Goal: Information Seeking & Learning: Learn about a topic

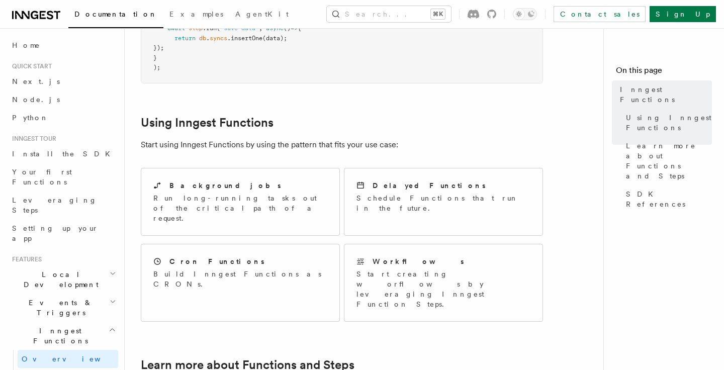
scroll to position [431, 0]
click at [276, 192] on p "Run long-running tasks out of the critical path of a request." at bounding box center [240, 207] width 174 height 30
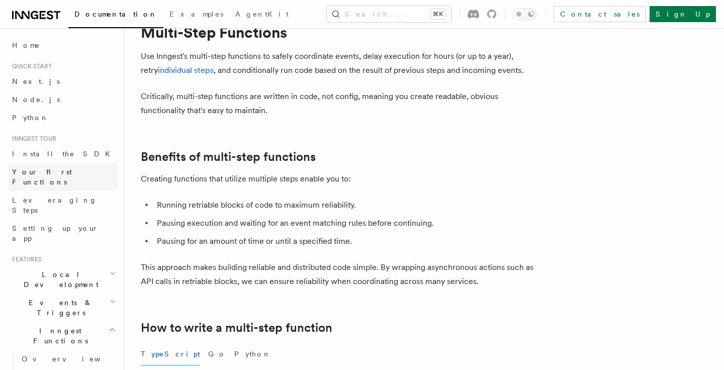
click at [57, 178] on link "Your first Functions" at bounding box center [63, 177] width 110 height 28
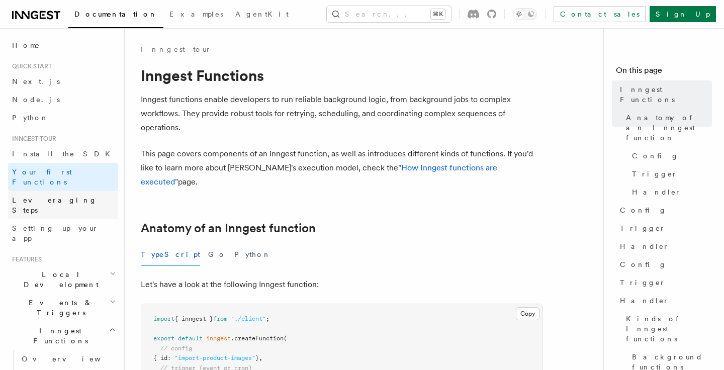
click at [50, 196] on span "Leveraging Steps" at bounding box center [54, 205] width 85 height 18
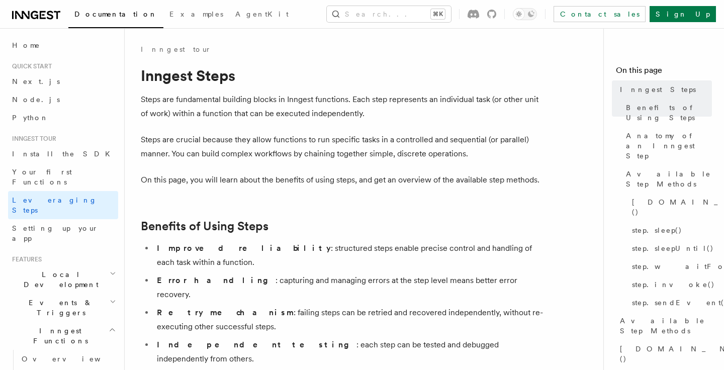
click at [273, 225] on h2 "Benefits of Using Steps" at bounding box center [342, 226] width 402 height 14
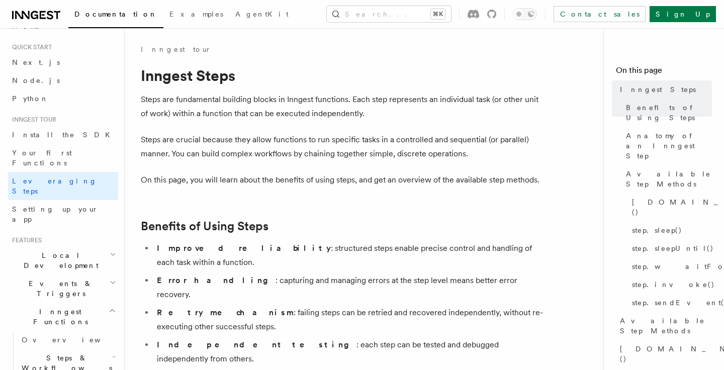
click at [71, 250] on span "Local Development" at bounding box center [59, 260] width 102 height 20
click at [70, 274] on h2 "Events & Triggers" at bounding box center [63, 288] width 110 height 28
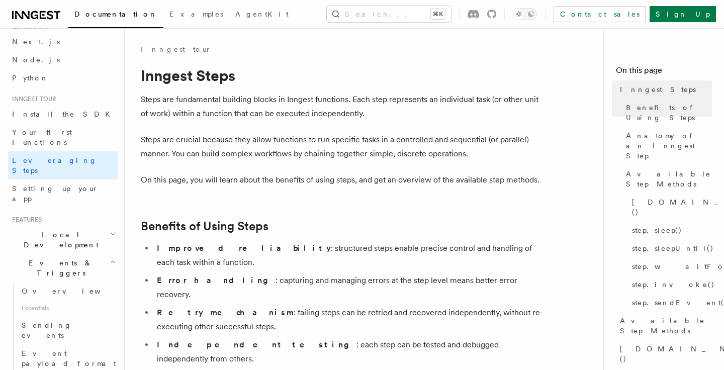
scroll to position [39, 0]
click at [80, 254] on h2 "Events & Triggers" at bounding box center [63, 268] width 110 height 28
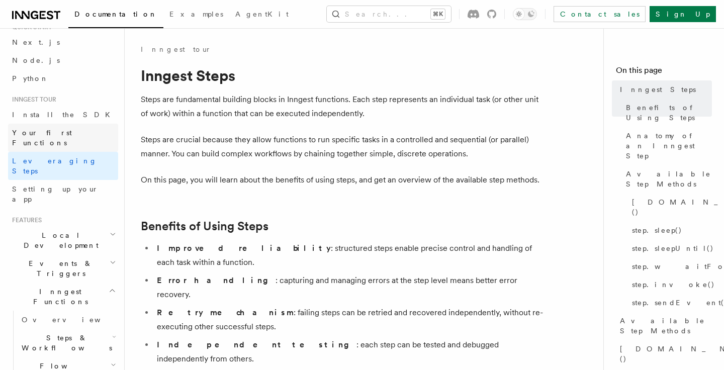
scroll to position [0, 0]
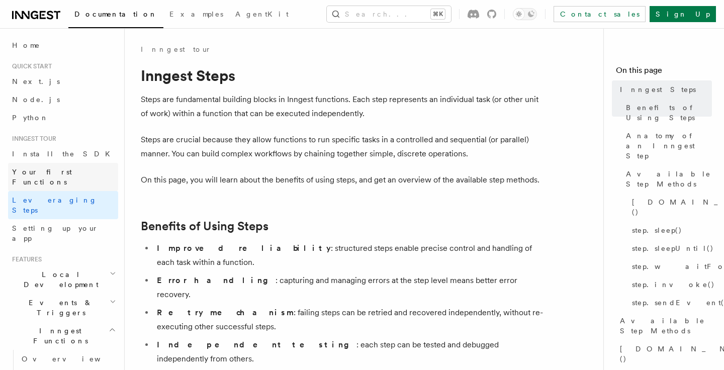
click at [37, 173] on span "Your first Functions" at bounding box center [42, 177] width 60 height 18
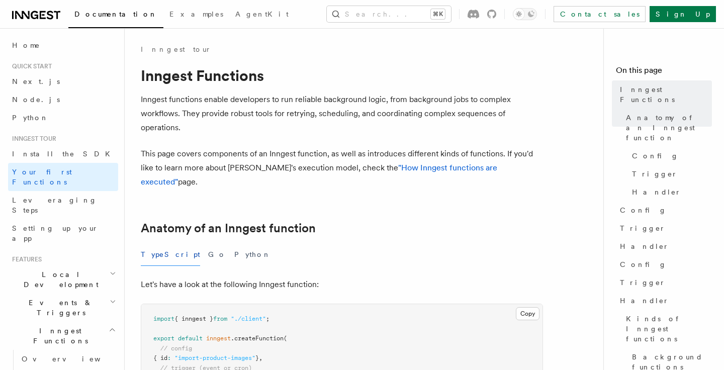
click at [206, 169] on p "This page covers components of an Inngest function, as well as introduces diffe…" at bounding box center [342, 168] width 402 height 42
click at [55, 196] on span "Leveraging Steps" at bounding box center [54, 205] width 85 height 18
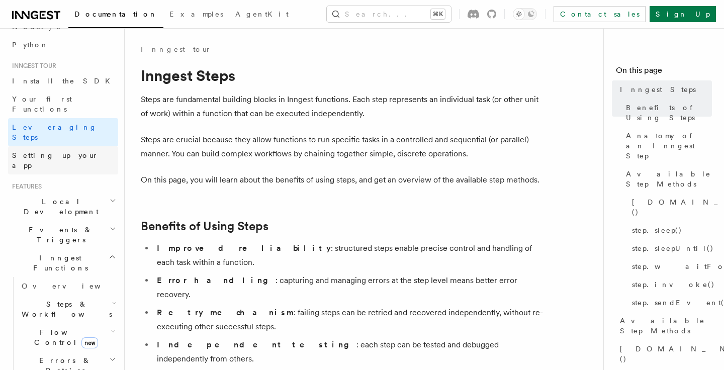
scroll to position [80, 0]
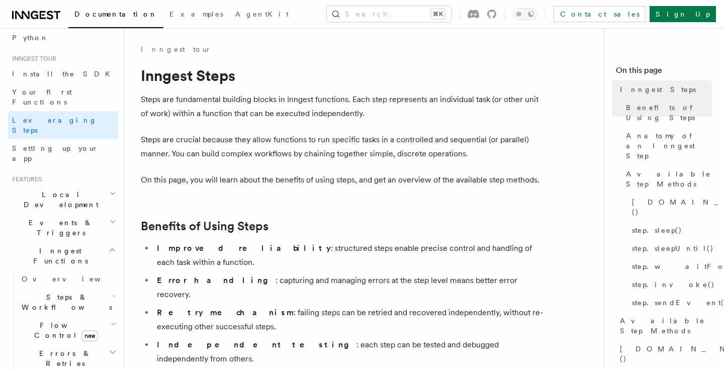
click at [73, 214] on h2 "Events & Triggers" at bounding box center [63, 228] width 110 height 28
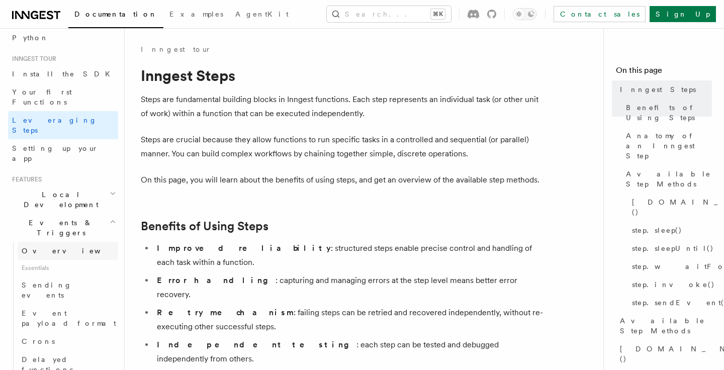
click at [66, 242] on link "Overview" at bounding box center [68, 251] width 101 height 18
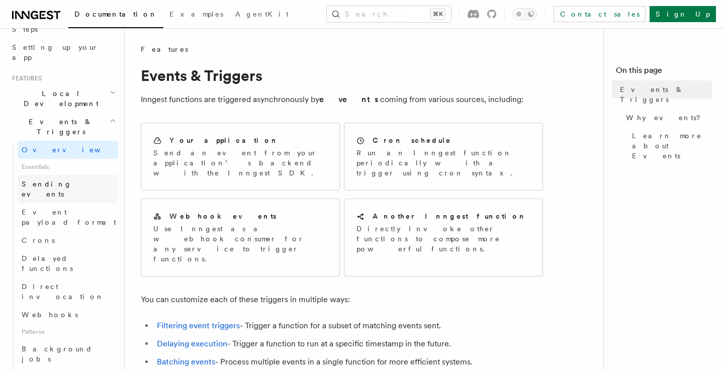
click at [54, 180] on span "Sending events" at bounding box center [47, 189] width 50 height 18
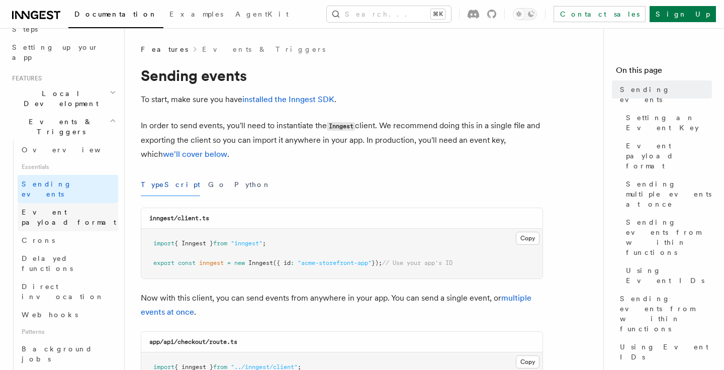
click at [70, 208] on span "Event payload format" at bounding box center [69, 217] width 95 height 18
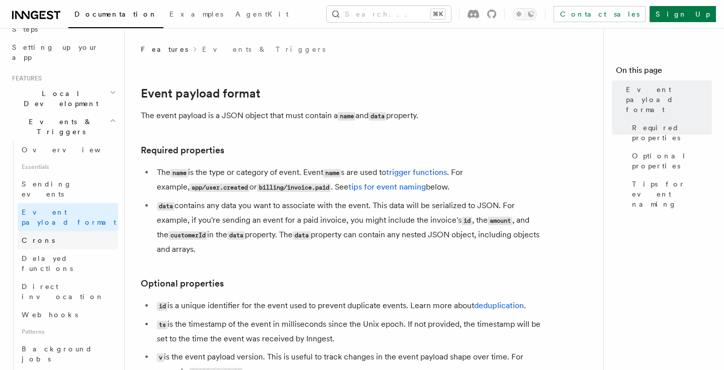
click at [67, 231] on link "Crons" at bounding box center [68, 240] width 101 height 18
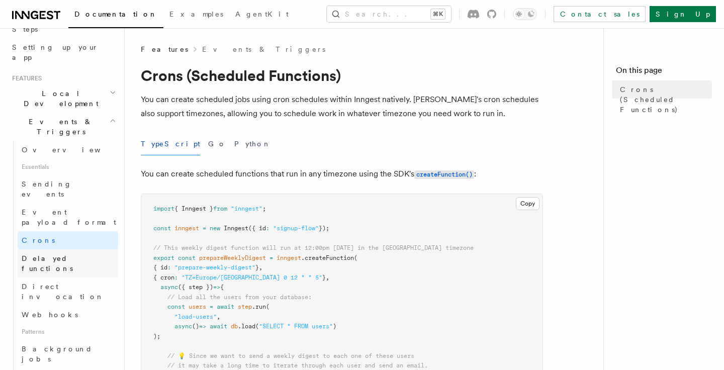
click at [50, 254] on span "Delayed functions" at bounding box center [47, 263] width 51 height 18
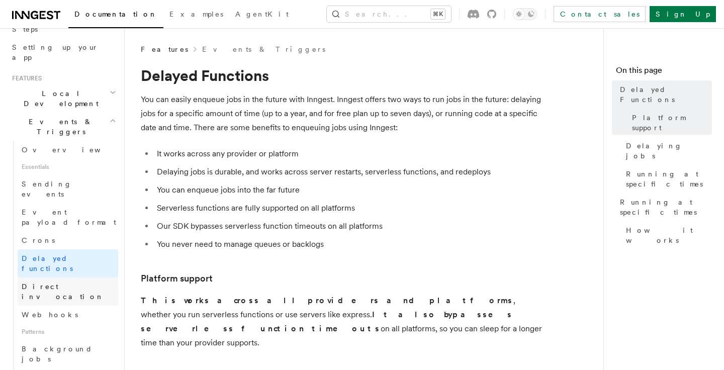
click at [85, 278] on link "Direct invocation" at bounding box center [68, 292] width 101 height 28
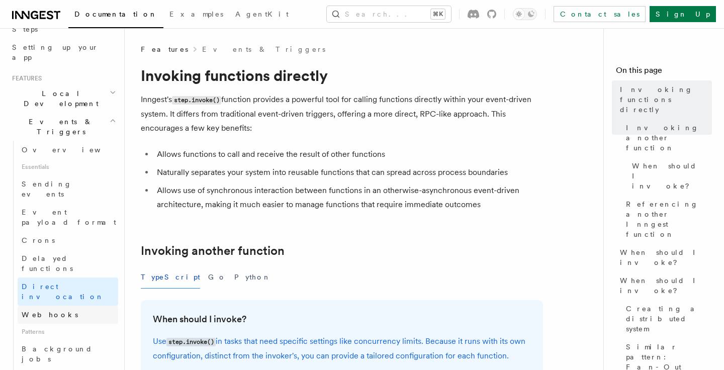
click at [68, 306] on link "Webhooks" at bounding box center [68, 315] width 101 height 18
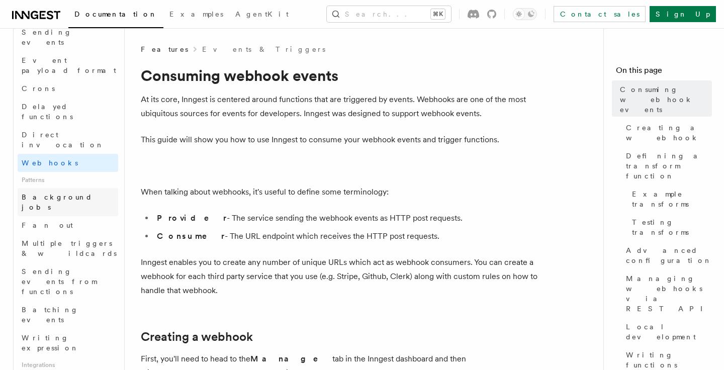
scroll to position [335, 0]
click at [64, 191] on span "Background jobs" at bounding box center [57, 200] width 71 height 18
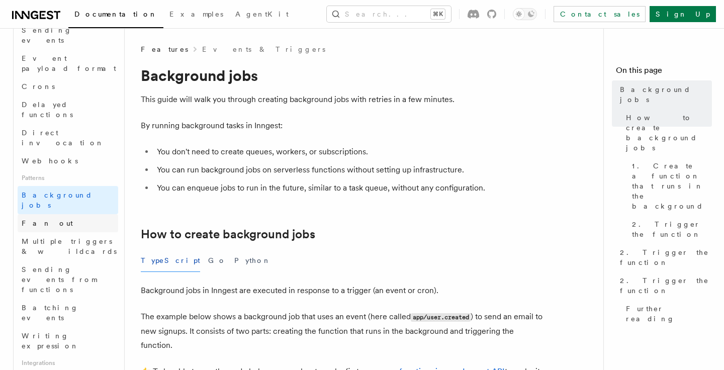
click at [65, 214] on link "Fan out" at bounding box center [68, 223] width 101 height 18
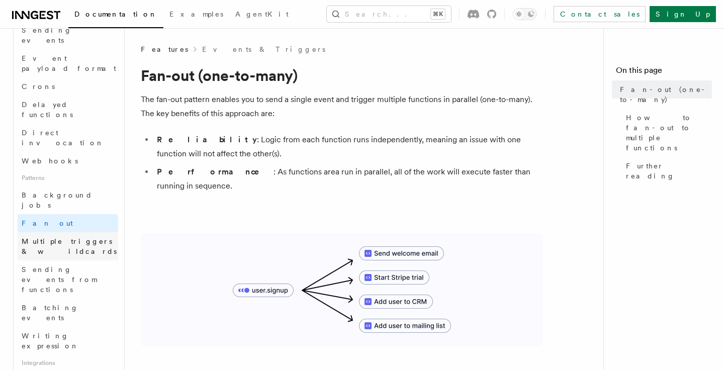
click at [98, 237] on span "Multiple triggers & wildcards" at bounding box center [69, 246] width 95 height 18
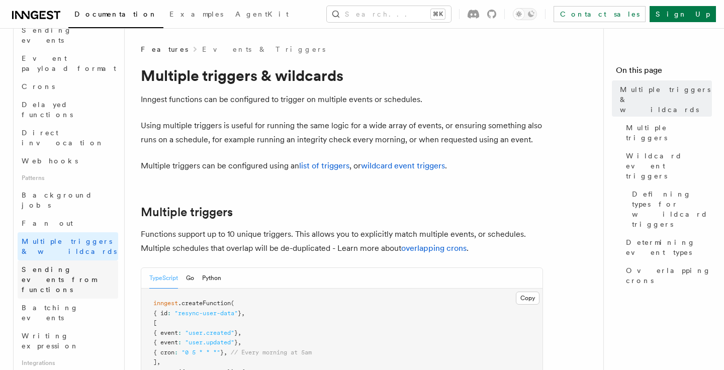
click at [65, 265] on span "Sending events from functions" at bounding box center [59, 279] width 75 height 28
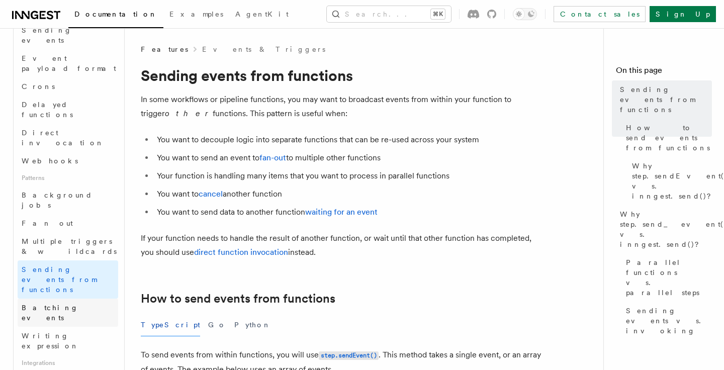
click at [74, 299] on link "Batching events" at bounding box center [68, 313] width 101 height 28
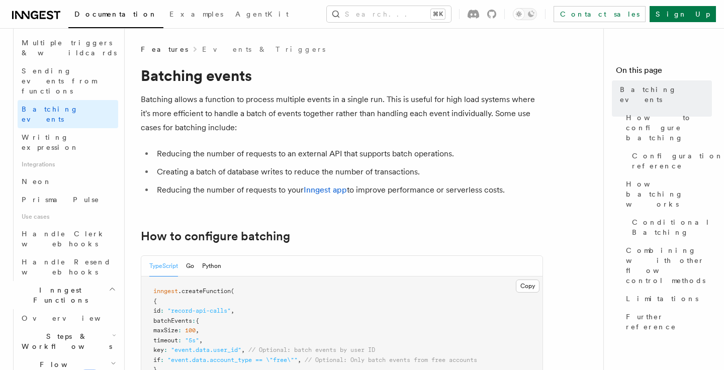
scroll to position [536, 0]
click at [62, 307] on link "Overview" at bounding box center [68, 316] width 101 height 18
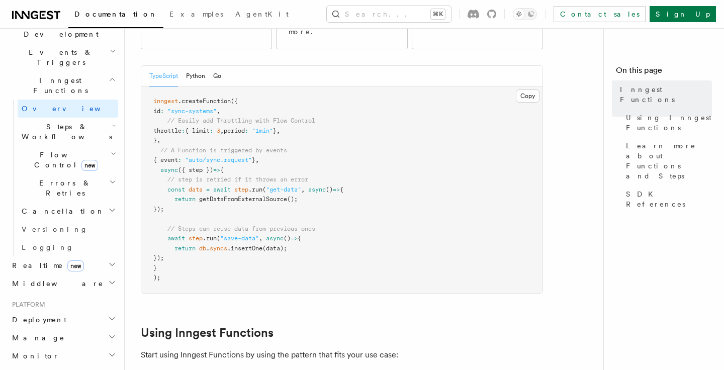
scroll to position [259, 0]
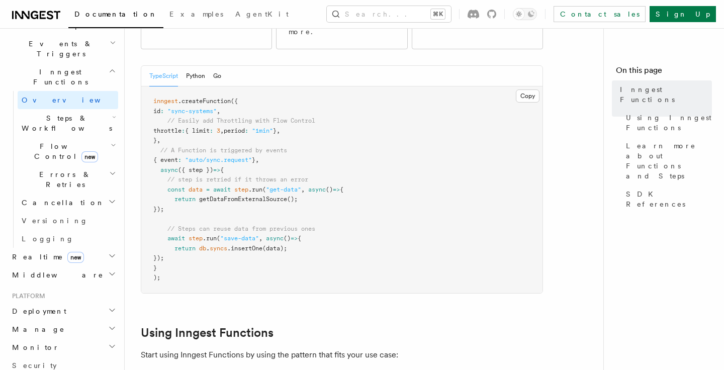
click at [113, 255] on icon "button" at bounding box center [112, 256] width 5 height 3
click at [113, 266] on h2 "Middleware" at bounding box center [63, 275] width 110 height 18
click at [113, 270] on icon "button" at bounding box center [112, 274] width 8 height 8
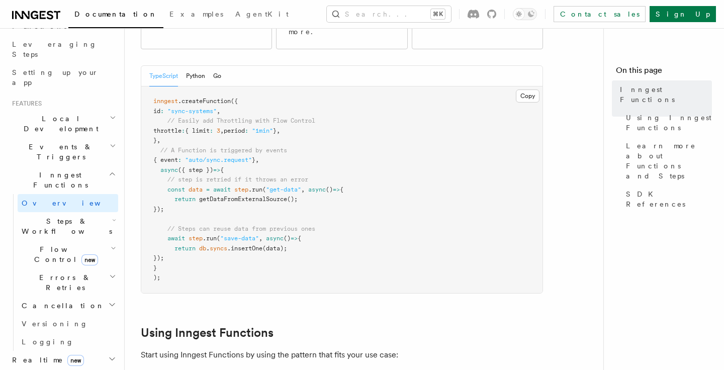
scroll to position [154, 0]
click at [89, 214] on h2 "Steps & Workflows" at bounding box center [68, 228] width 101 height 28
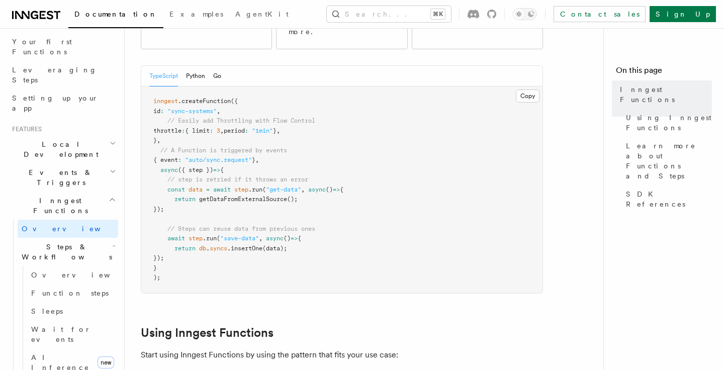
scroll to position [112, 0]
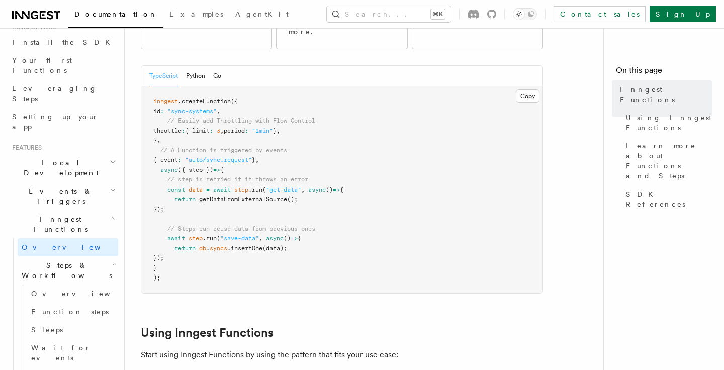
click at [84, 182] on h2 "Events & Triggers" at bounding box center [63, 196] width 110 height 28
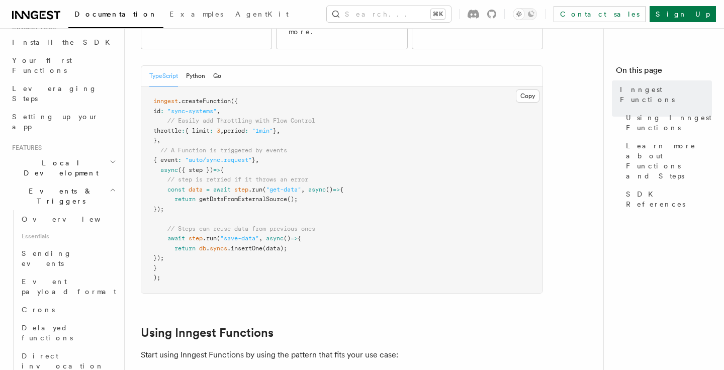
click at [84, 182] on h2 "Events & Triggers" at bounding box center [63, 196] width 110 height 28
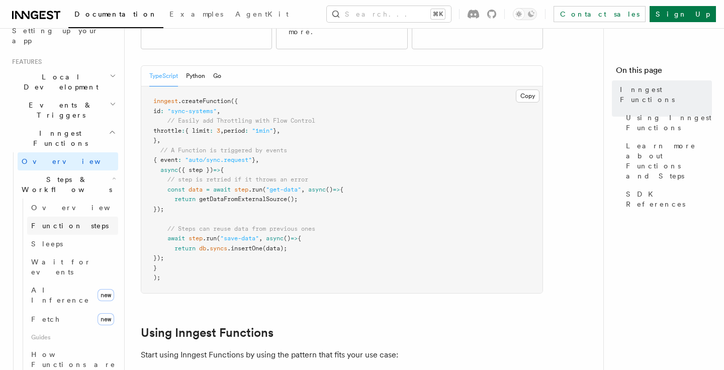
scroll to position [210, 0]
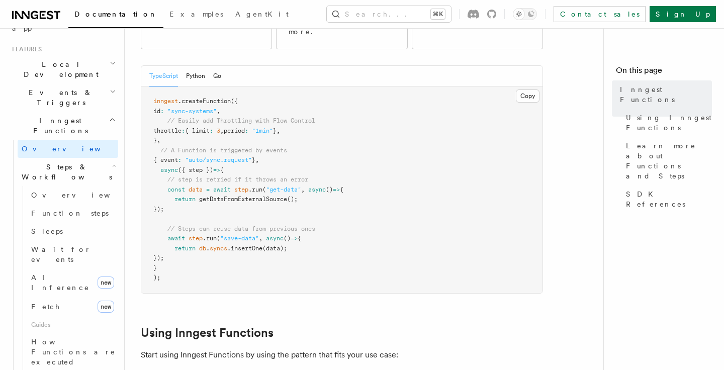
click at [71, 162] on span "Steps & Workflows" at bounding box center [65, 172] width 95 height 20
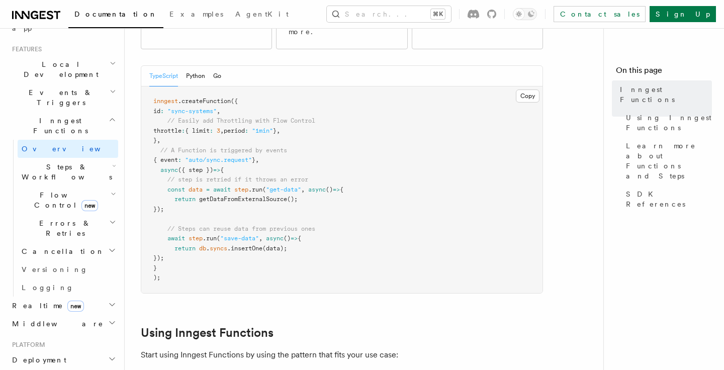
click at [70, 162] on span "Steps & Workflows" at bounding box center [65, 172] width 95 height 20
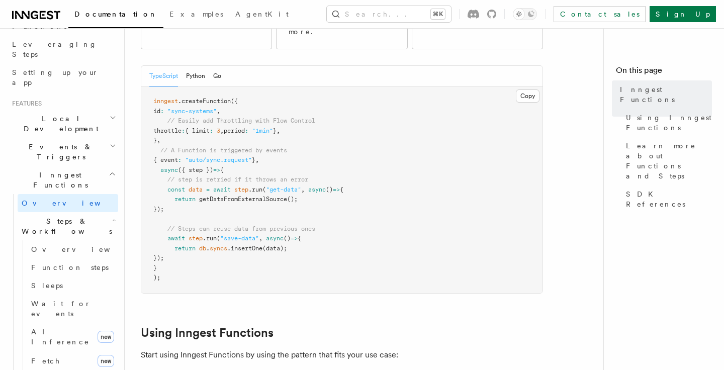
scroll to position [142, 0]
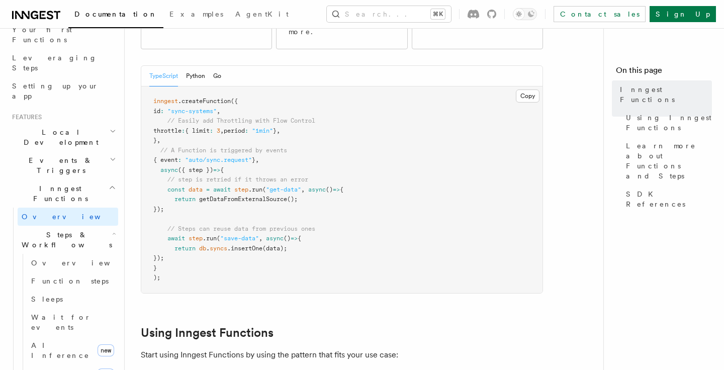
click at [56, 179] on h2 "Inngest Functions" at bounding box center [63, 193] width 110 height 28
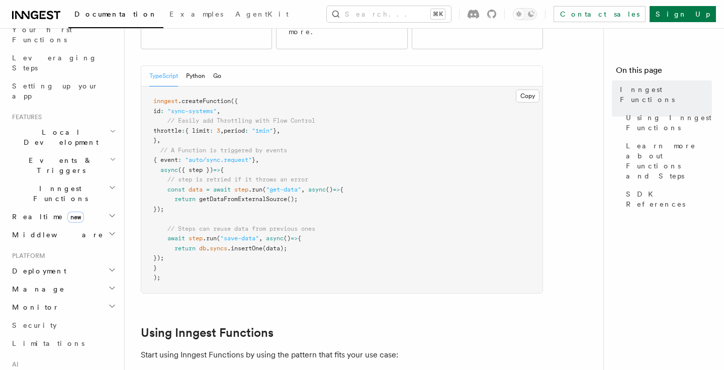
click at [55, 183] on span "Inngest Functions" at bounding box center [58, 193] width 101 height 20
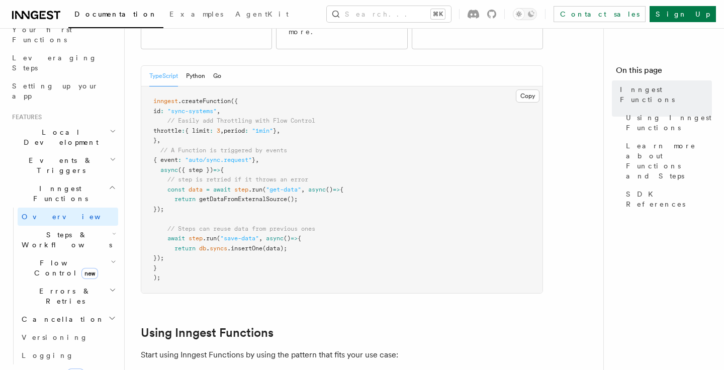
click at [54, 226] on h2 "Steps & Workflows" at bounding box center [68, 240] width 101 height 28
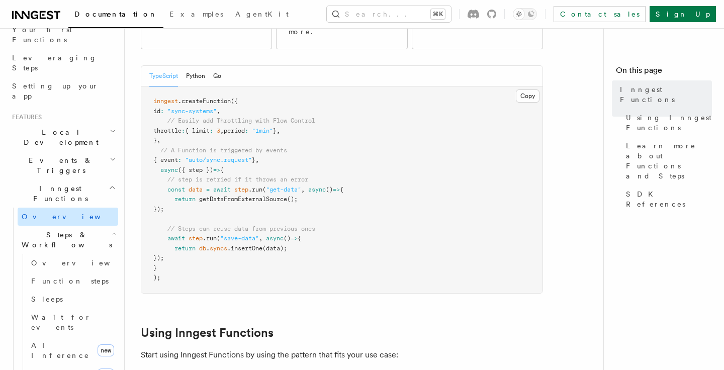
click at [54, 208] on link "Overview" at bounding box center [68, 217] width 101 height 18
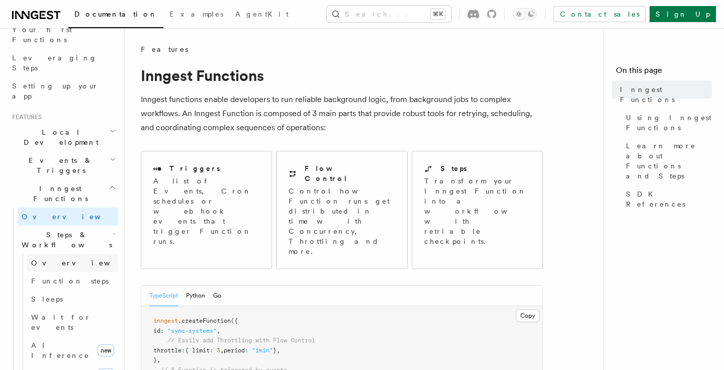
click at [53, 259] on span "Overview" at bounding box center [83, 263] width 104 height 8
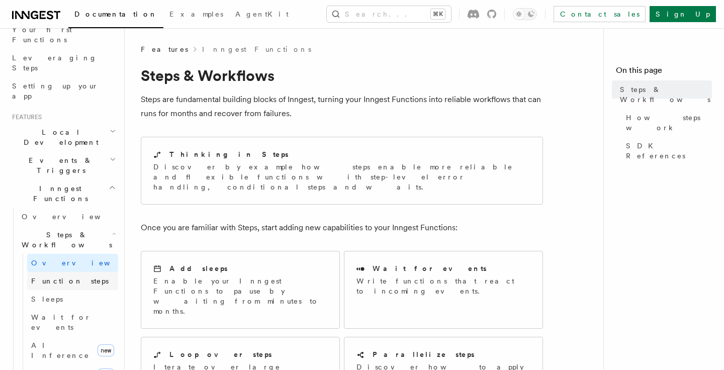
click at [54, 277] on span "Function steps" at bounding box center [69, 281] width 77 height 8
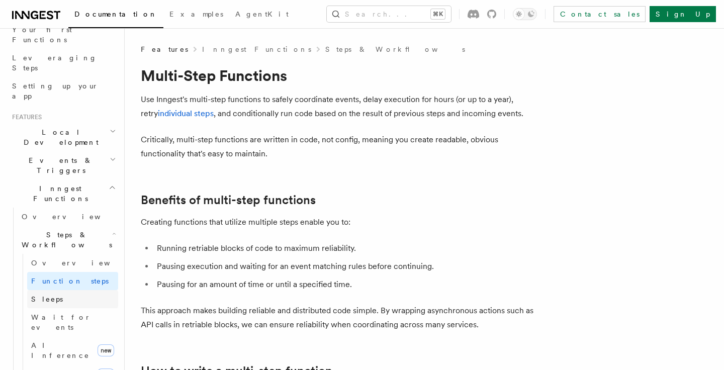
click at [51, 295] on span "Sleeps" at bounding box center [47, 299] width 32 height 8
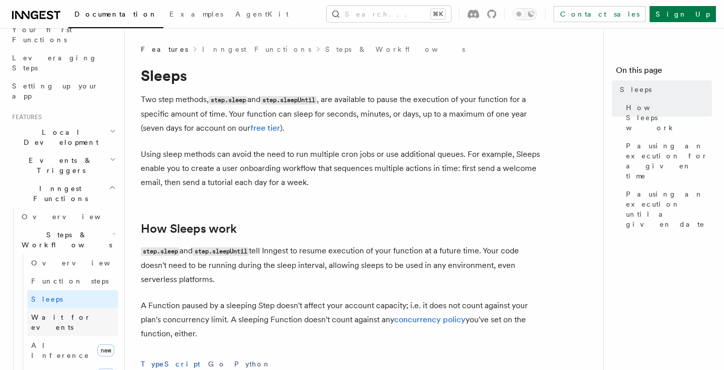
click at [49, 308] on link "Wait for events" at bounding box center [72, 322] width 91 height 28
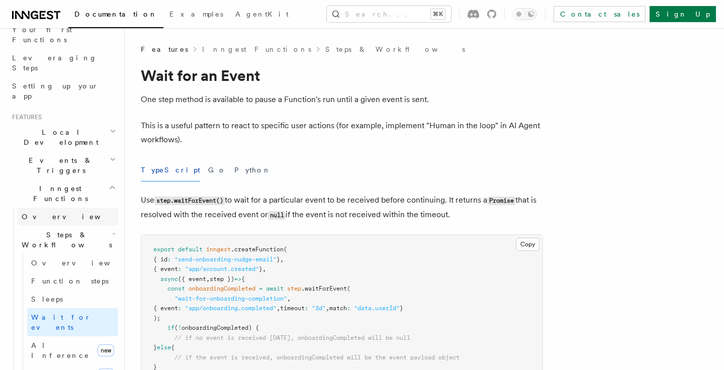
click at [41, 213] on span "Overview" at bounding box center [74, 217] width 104 height 8
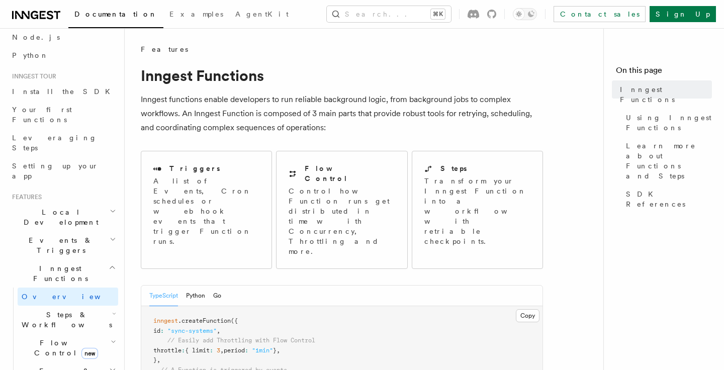
scroll to position [61, 0]
click at [58, 110] on span "Your first Functions" at bounding box center [42, 116] width 60 height 18
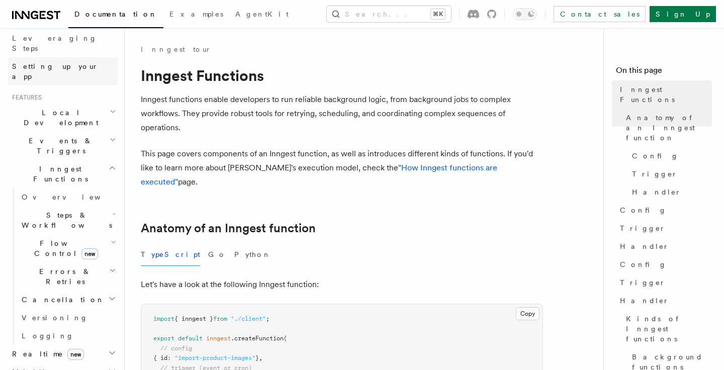
scroll to position [163, 0]
click at [50, 192] on span "Overview" at bounding box center [74, 196] width 104 height 8
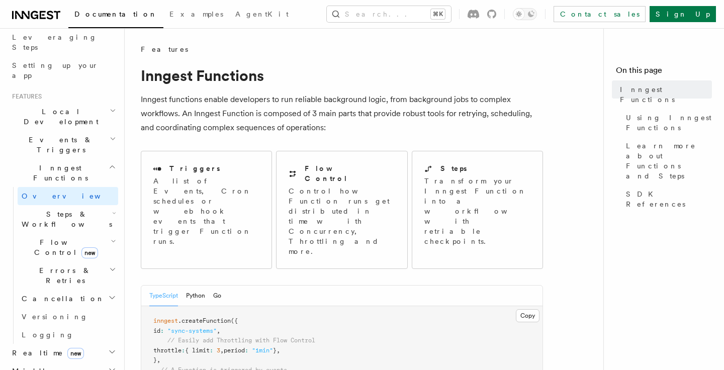
click at [54, 209] on span "Steps & Workflows" at bounding box center [65, 219] width 95 height 20
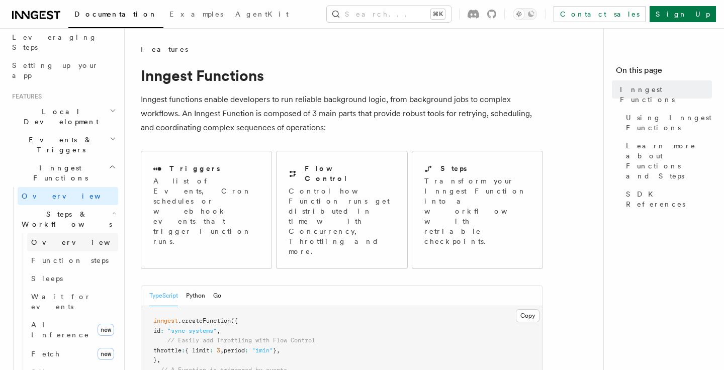
click at [57, 238] on span "Overview" at bounding box center [83, 242] width 104 height 8
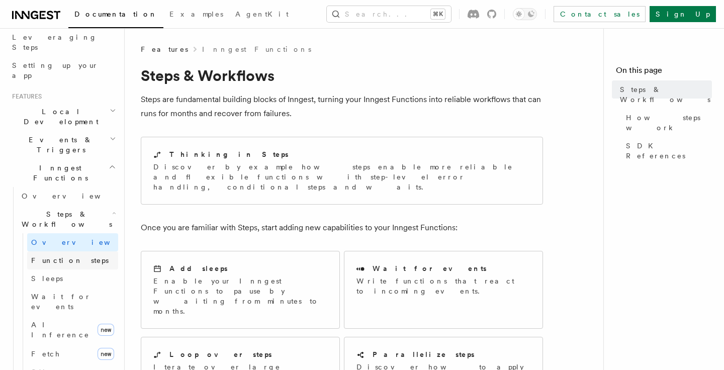
click at [47, 256] on span "Function steps" at bounding box center [69, 260] width 77 height 8
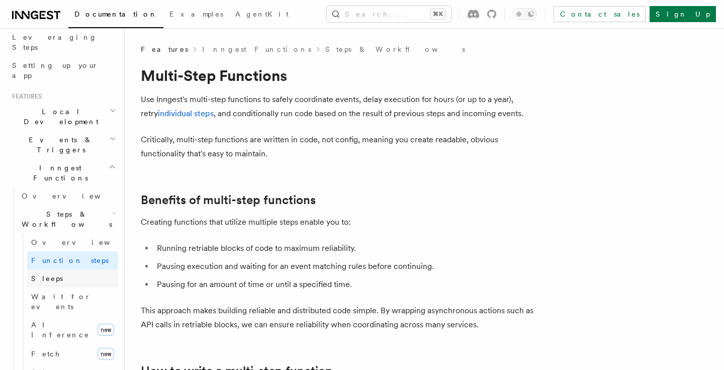
click at [58, 269] on link "Sleeps" at bounding box center [72, 278] width 91 height 18
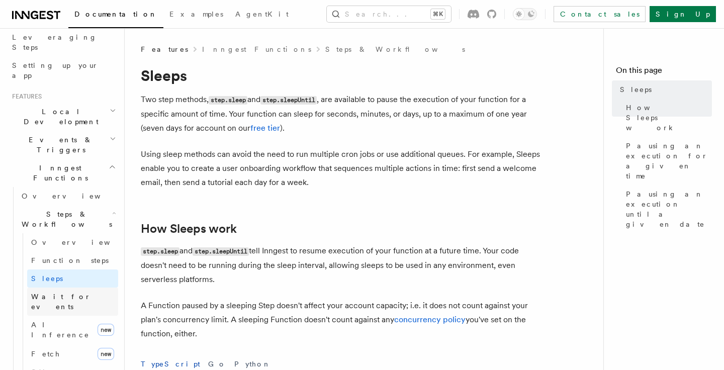
click at [49, 293] on span "Wait for events" at bounding box center [61, 302] width 60 height 18
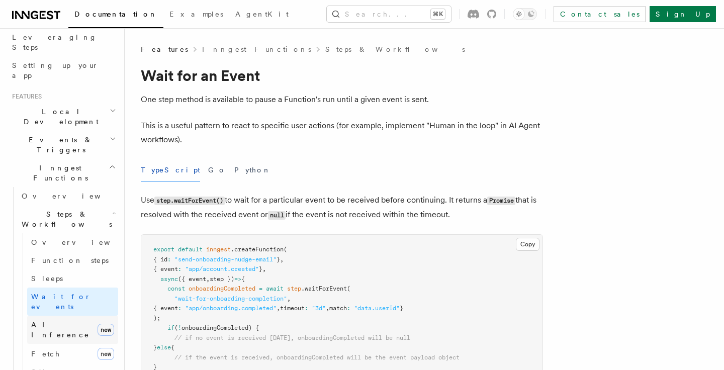
click at [61, 321] on span "AI Inference" at bounding box center [60, 330] width 58 height 18
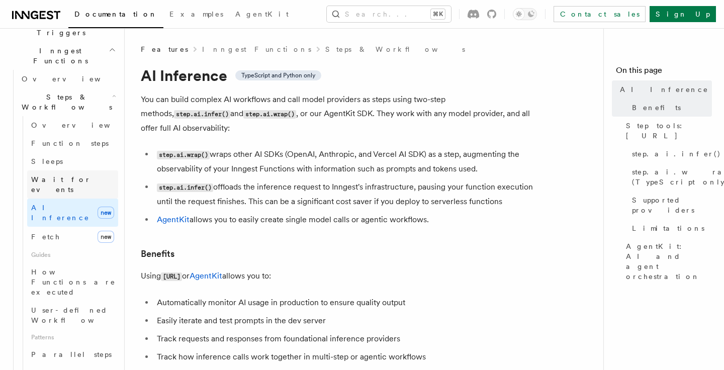
scroll to position [281, 0]
click at [73, 226] on link "Fetch new" at bounding box center [72, 236] width 91 height 20
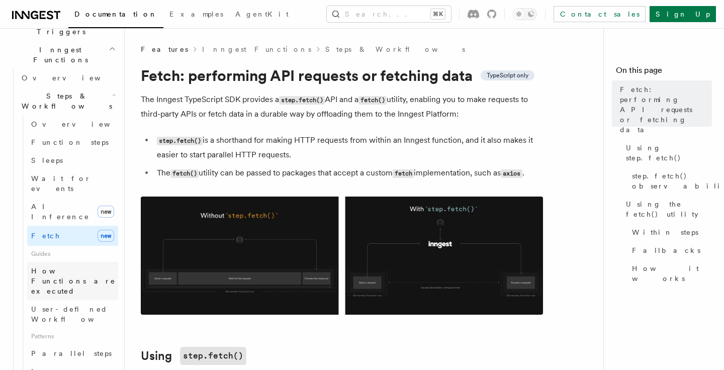
click at [69, 266] on span "How Functions are executed" at bounding box center [74, 281] width 87 height 30
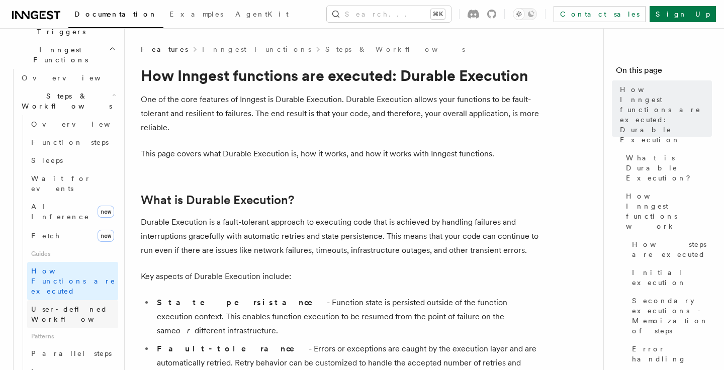
click at [72, 305] on span "User-defined Workflows" at bounding box center [76, 314] width 90 height 18
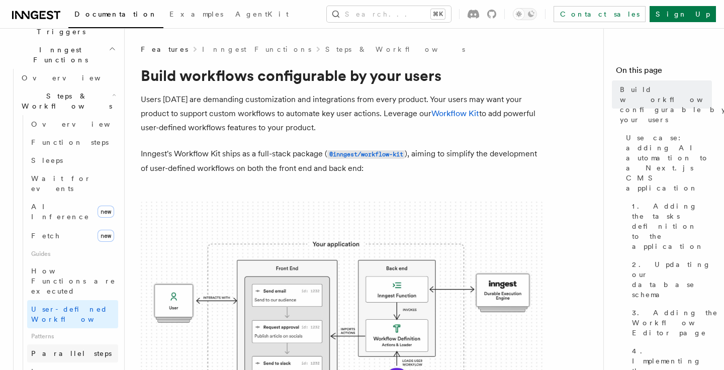
click at [69, 349] on span "Parallel steps" at bounding box center [71, 353] width 80 height 8
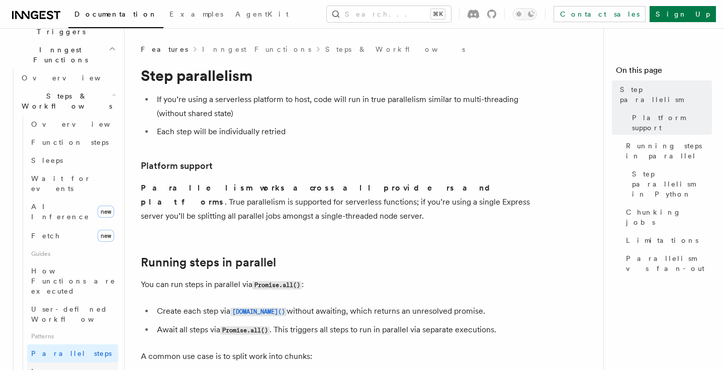
click at [66, 367] on span "Loops over steps" at bounding box center [69, 376] width 77 height 18
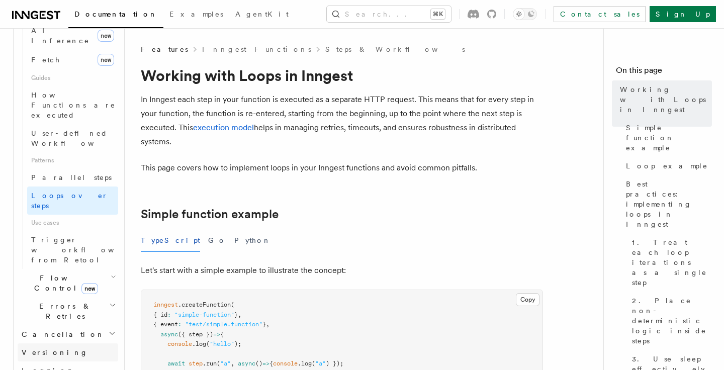
scroll to position [461, 0]
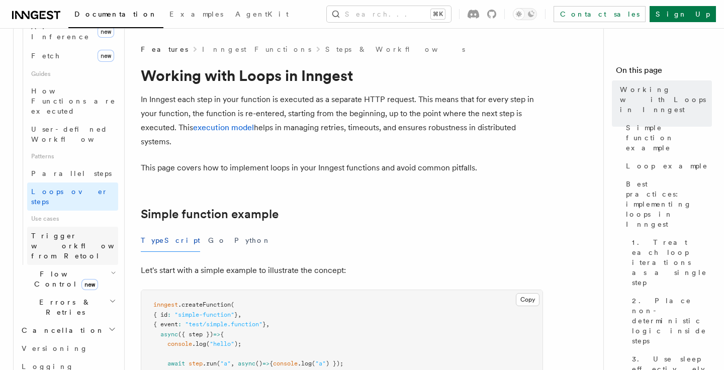
click at [67, 231] on span "Trigger workflows from Retool" at bounding box center [86, 246] width 111 height 30
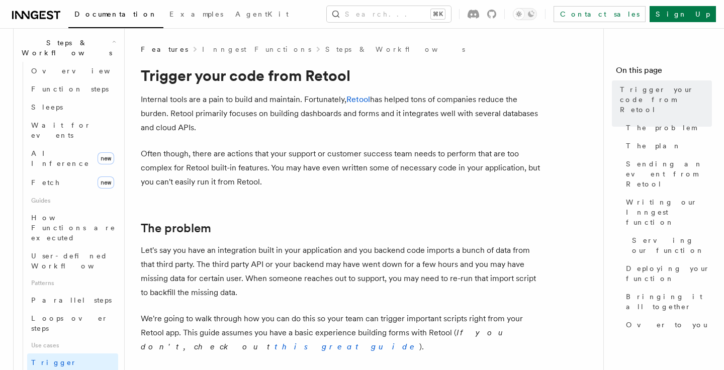
scroll to position [332, 0]
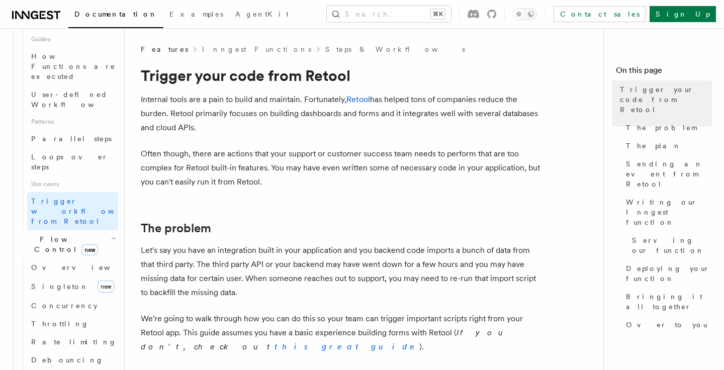
scroll to position [513, 0]
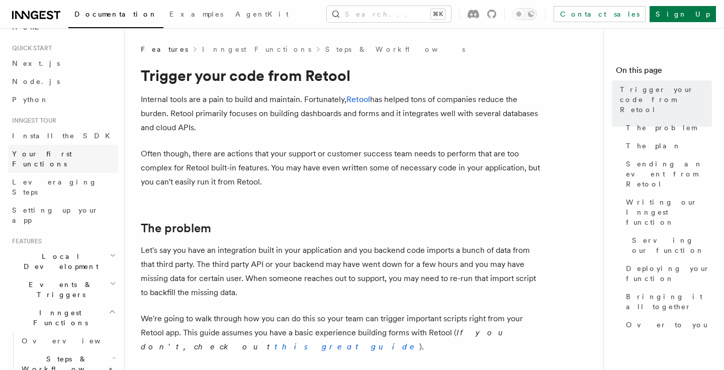
scroll to position [0, 0]
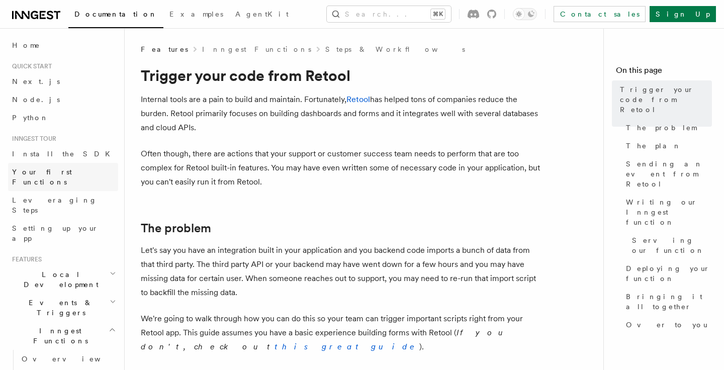
click at [45, 170] on span "Your first Functions" at bounding box center [42, 177] width 60 height 18
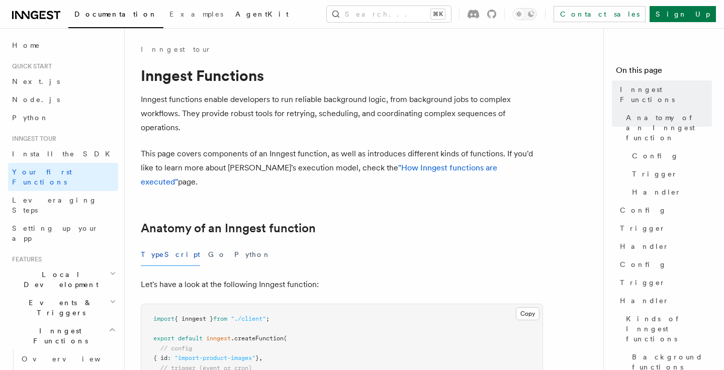
click at [235, 12] on span "AgentKit" at bounding box center [261, 14] width 53 height 8
click at [169, 13] on span "Examples" at bounding box center [196, 14] width 54 height 8
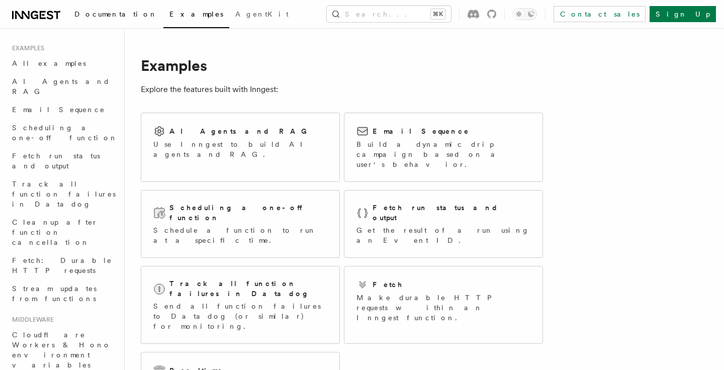
click at [94, 17] on span "Documentation" at bounding box center [115, 14] width 83 height 8
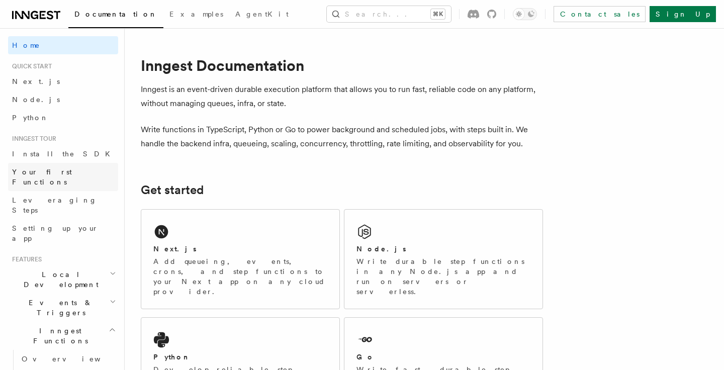
click at [33, 171] on span "Your first Functions" at bounding box center [42, 177] width 60 height 18
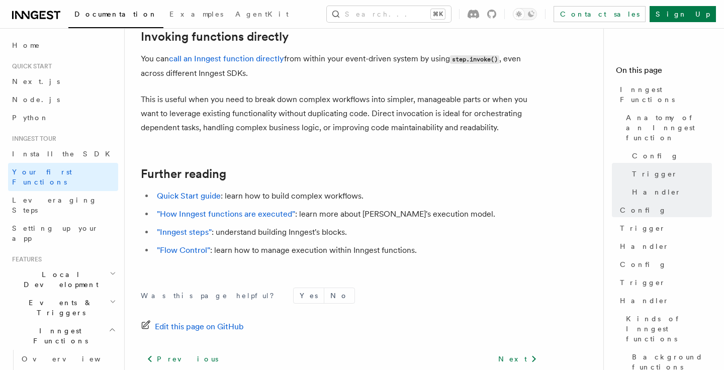
scroll to position [2094, 0]
